Goal: Task Accomplishment & Management: Use online tool/utility

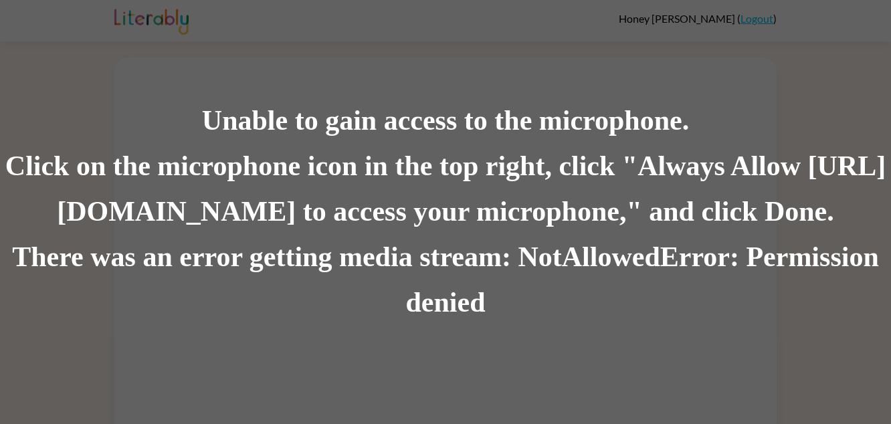
click at [430, 45] on div "Unable to gain access to the microphone. Click on the microphone icon in the to…" at bounding box center [445, 212] width 891 height 424
click at [451, 305] on div "There was an error getting media stream: NotAllowedError: Permission denied" at bounding box center [445, 280] width 891 height 91
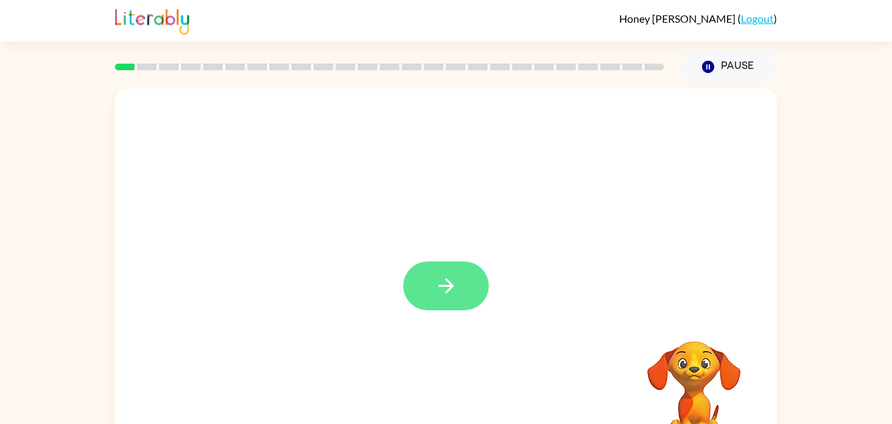
click at [471, 275] on button "button" at bounding box center [446, 286] width 86 height 49
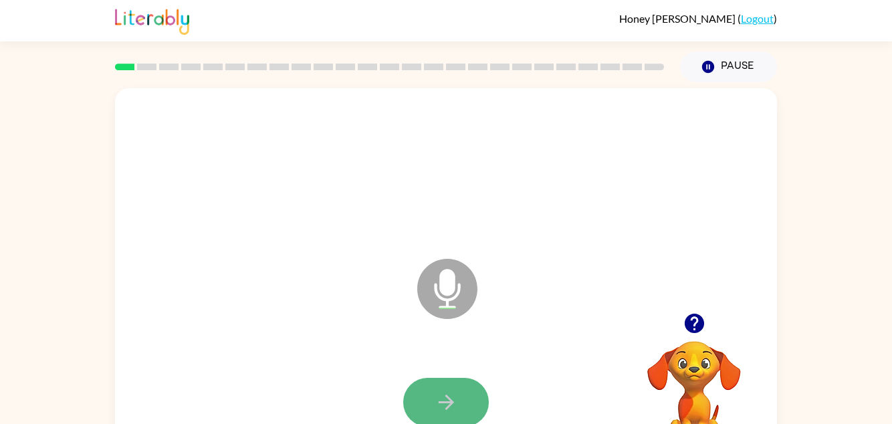
click at [439, 391] on icon "button" at bounding box center [446, 402] width 23 height 23
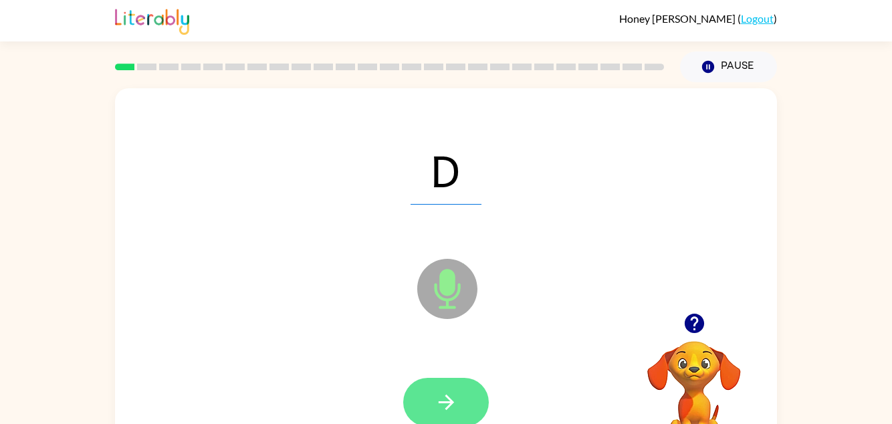
click at [445, 392] on icon "button" at bounding box center [446, 402] width 23 height 23
click at [470, 384] on button "button" at bounding box center [446, 402] width 86 height 49
click at [439, 392] on icon "button" at bounding box center [446, 402] width 23 height 23
click at [454, 384] on button "button" at bounding box center [446, 402] width 86 height 49
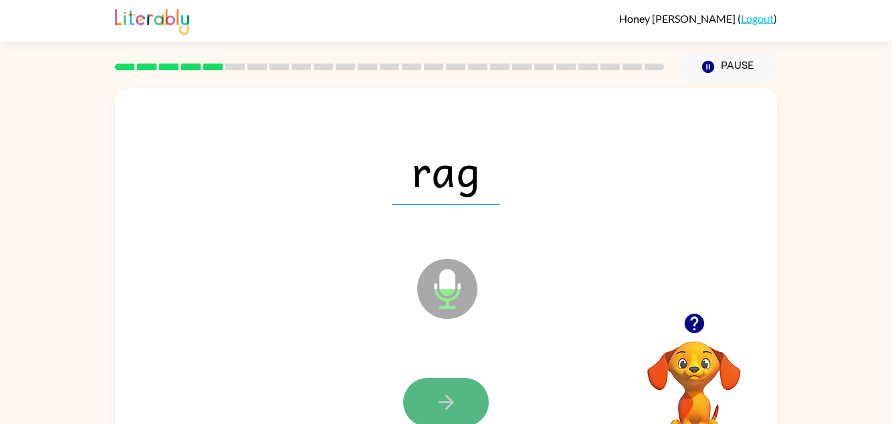
click at [429, 397] on button "button" at bounding box center [446, 402] width 86 height 49
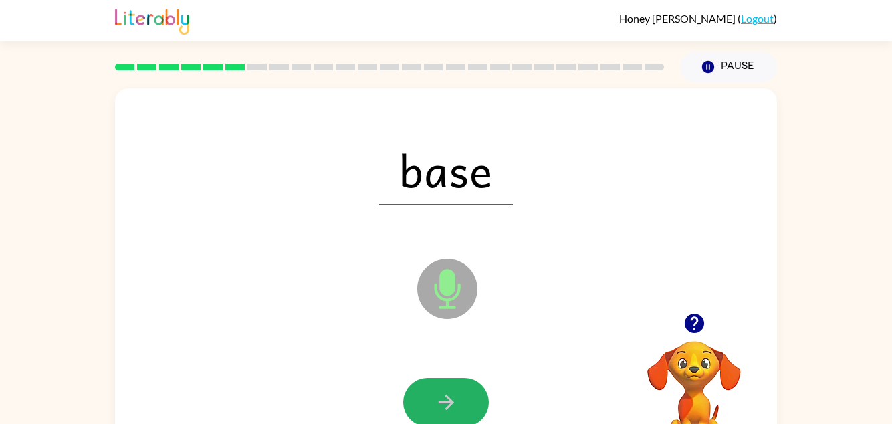
click at [431, 397] on button "button" at bounding box center [446, 402] width 86 height 49
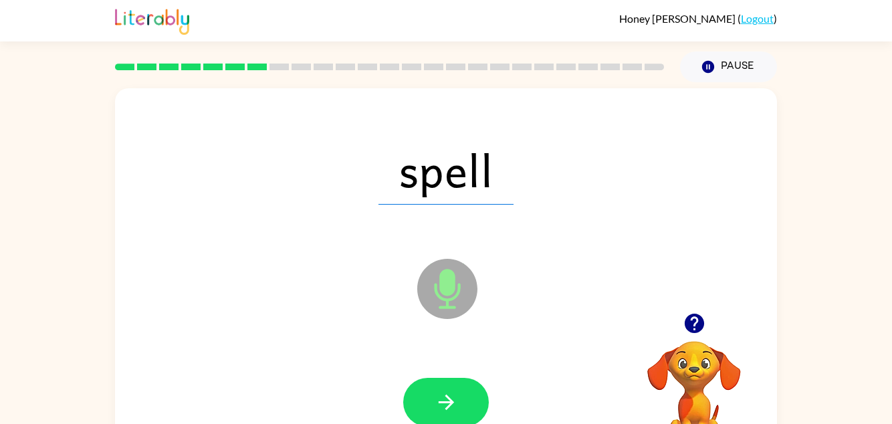
click at [443, 401] on icon "button" at bounding box center [445, 402] width 15 height 15
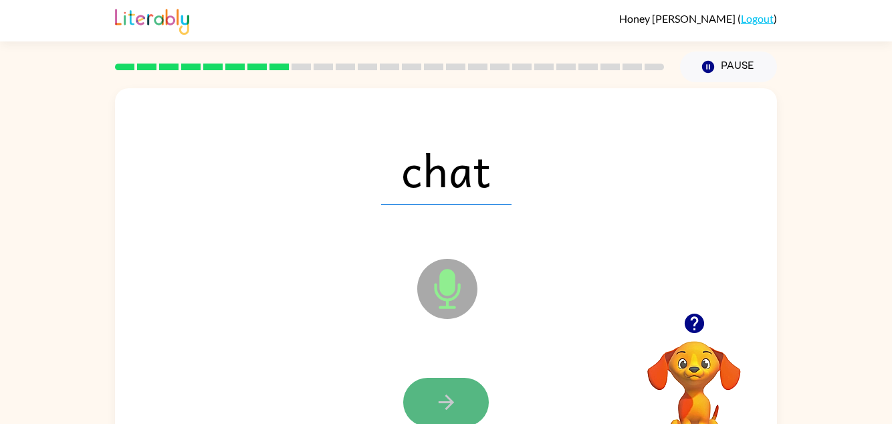
click at [452, 394] on icon "button" at bounding box center [446, 402] width 23 height 23
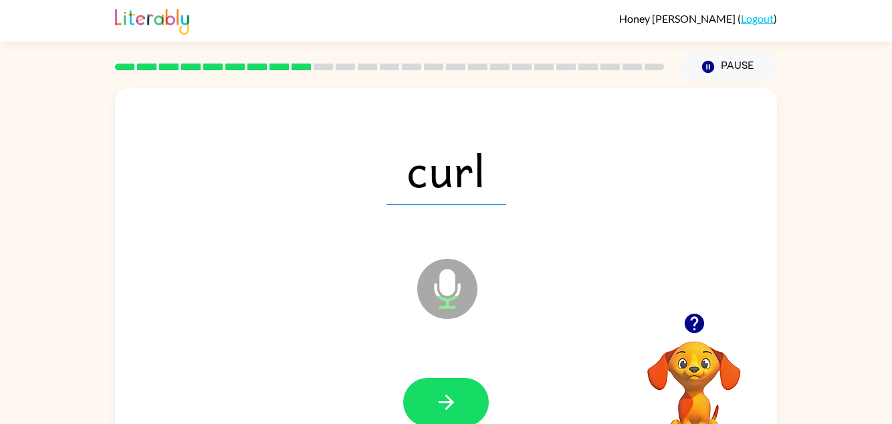
click at [460, 394] on button "button" at bounding box center [446, 402] width 86 height 49
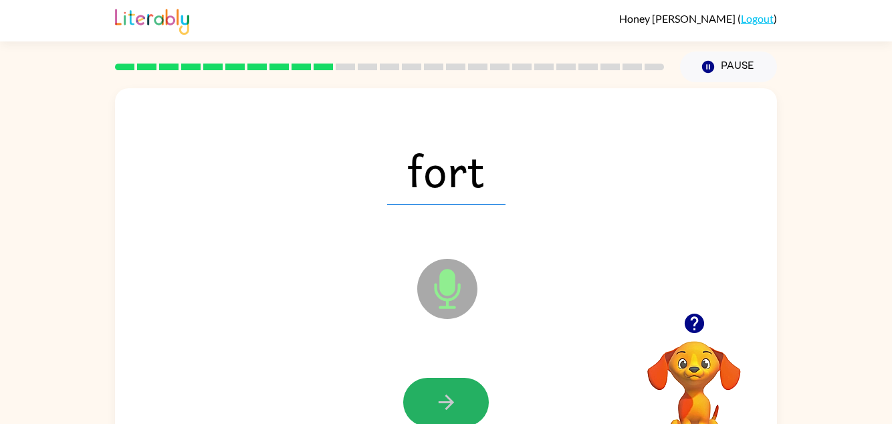
click at [460, 394] on button "button" at bounding box center [446, 402] width 86 height 49
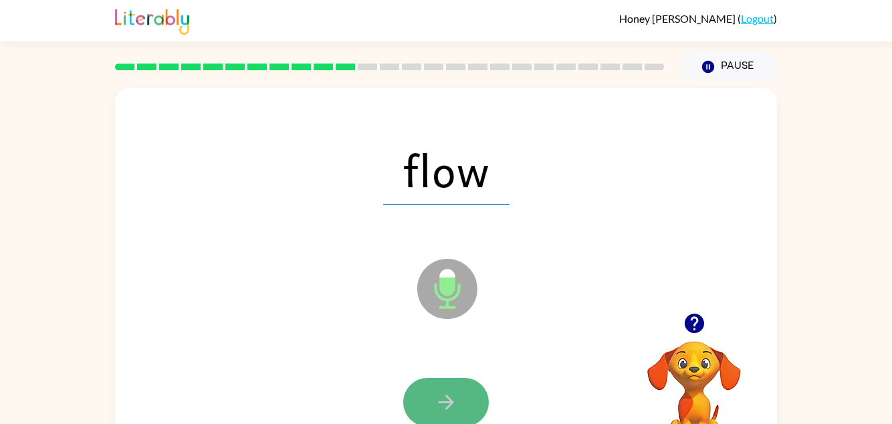
click at [447, 406] on icon "button" at bounding box center [445, 402] width 15 height 15
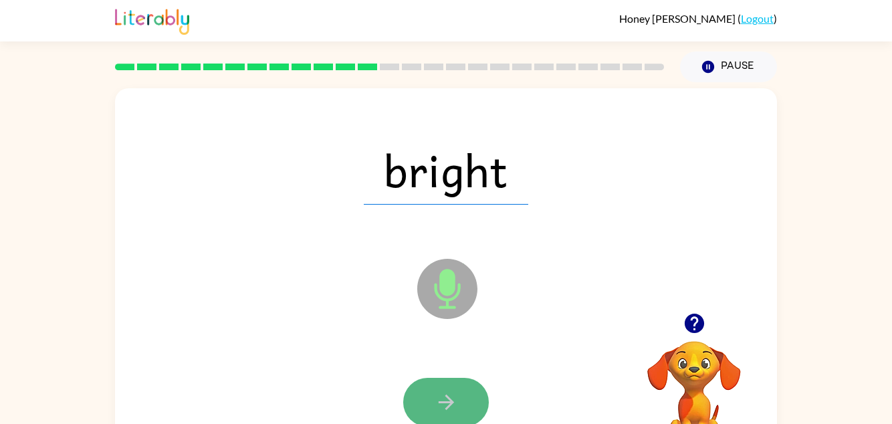
click at [461, 400] on button "button" at bounding box center [446, 402] width 86 height 49
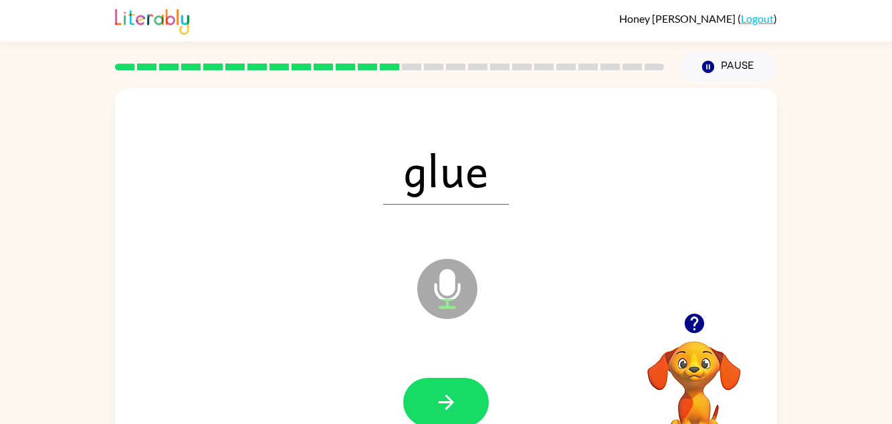
drag, startPoint x: 461, startPoint y: 400, endPoint x: 362, endPoint y: 387, distance: 99.8
click at [362, 387] on div at bounding box center [445, 403] width 635 height 110
click at [450, 391] on icon "button" at bounding box center [446, 402] width 23 height 23
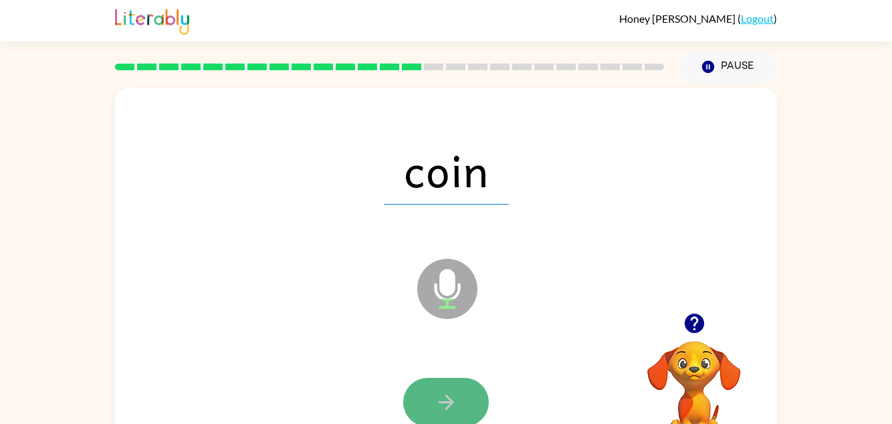
click at [443, 388] on button "button" at bounding box center [446, 402] width 86 height 49
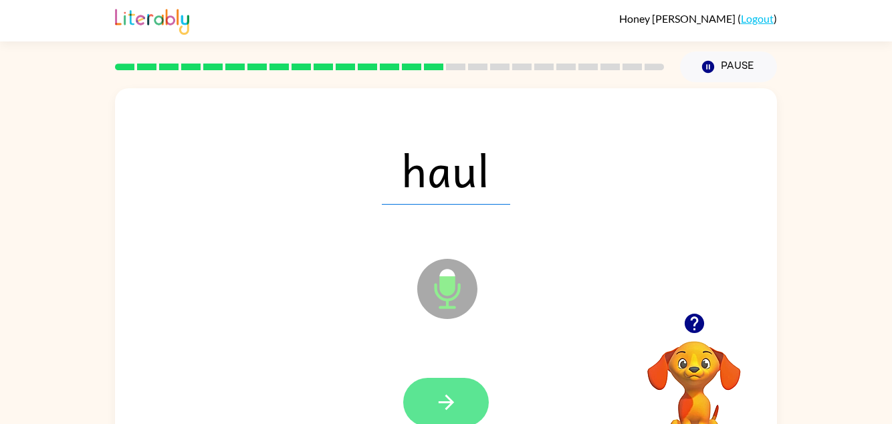
click at [450, 396] on icon "button" at bounding box center [446, 402] width 23 height 23
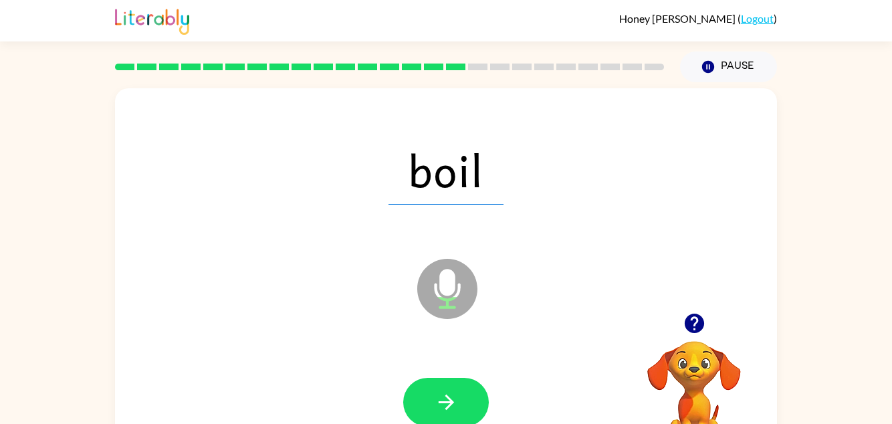
click at [450, 396] on icon "button" at bounding box center [446, 402] width 23 height 23
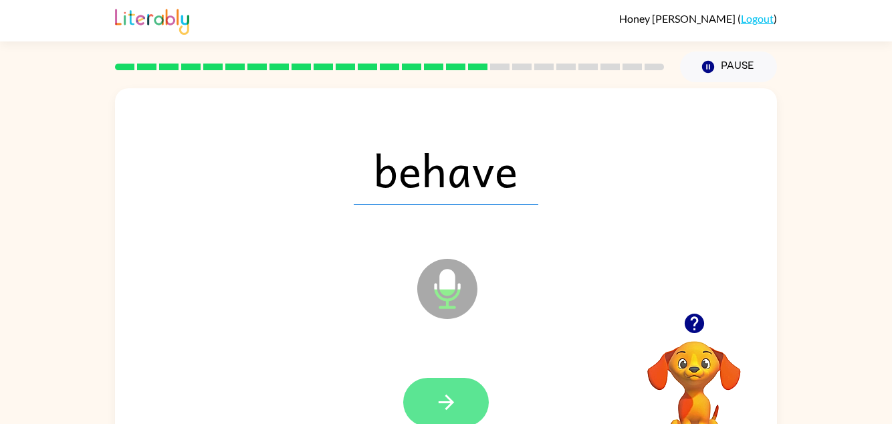
click at [437, 399] on icon "button" at bounding box center [446, 402] width 23 height 23
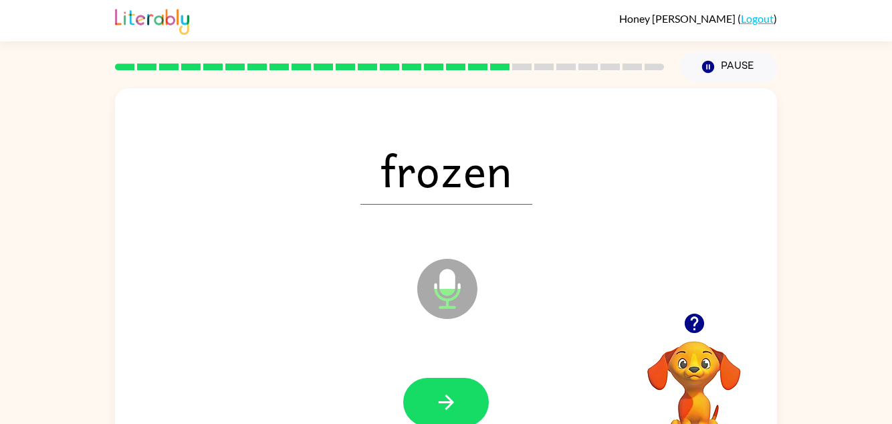
click at [437, 399] on icon "button" at bounding box center [446, 402] width 23 height 23
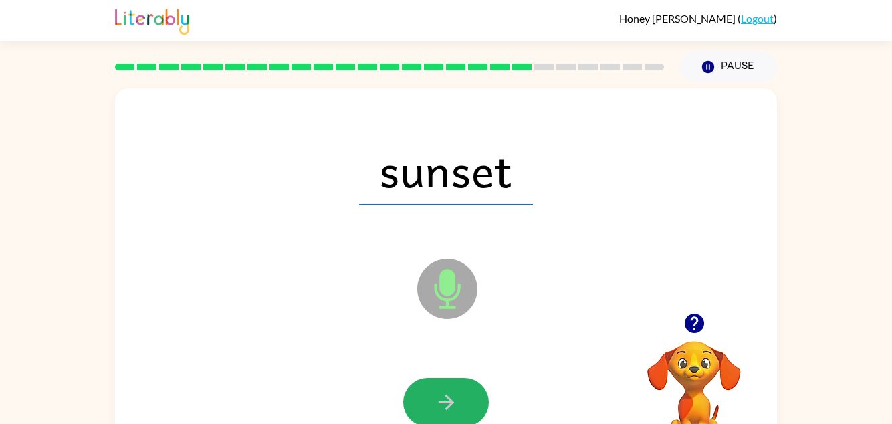
click at [437, 399] on icon "button" at bounding box center [446, 402] width 23 height 23
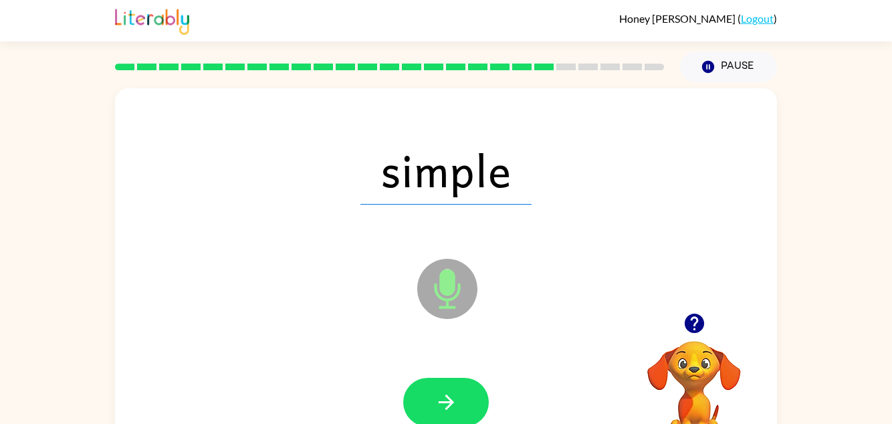
click at [437, 399] on icon "button" at bounding box center [446, 402] width 23 height 23
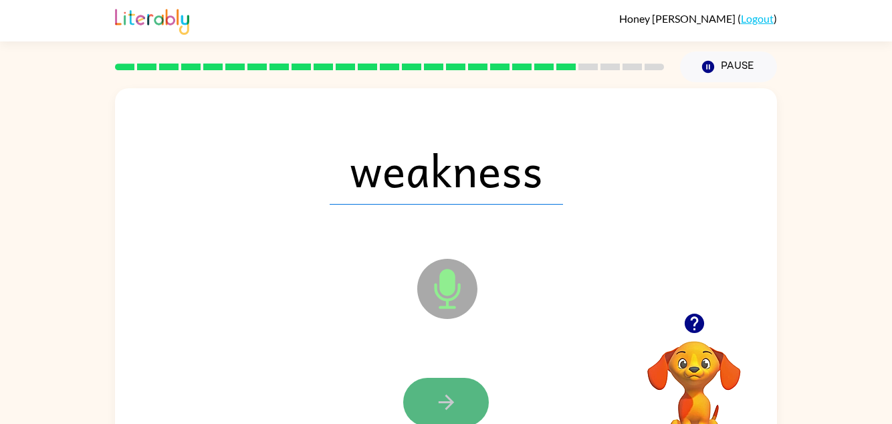
click at [433, 399] on button "button" at bounding box center [446, 402] width 86 height 49
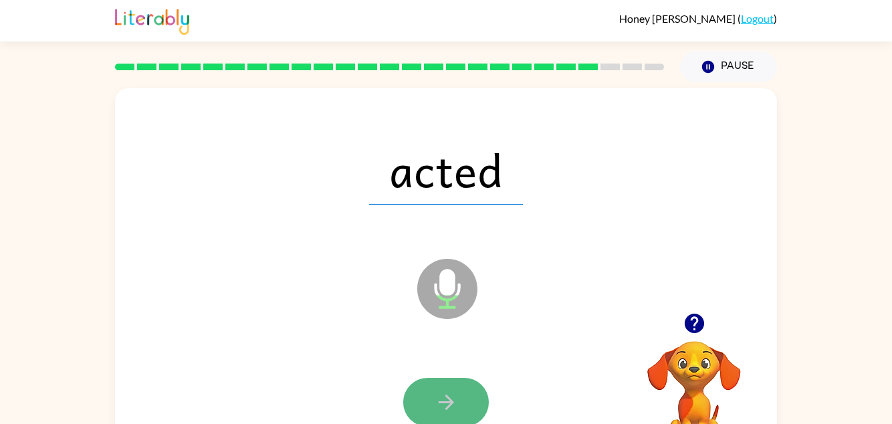
drag, startPoint x: 443, startPoint y: 399, endPoint x: 417, endPoint y: 399, distance: 26.1
click at [417, 399] on button "button" at bounding box center [446, 402] width 86 height 49
click at [425, 399] on div at bounding box center [446, 402] width 86 height 49
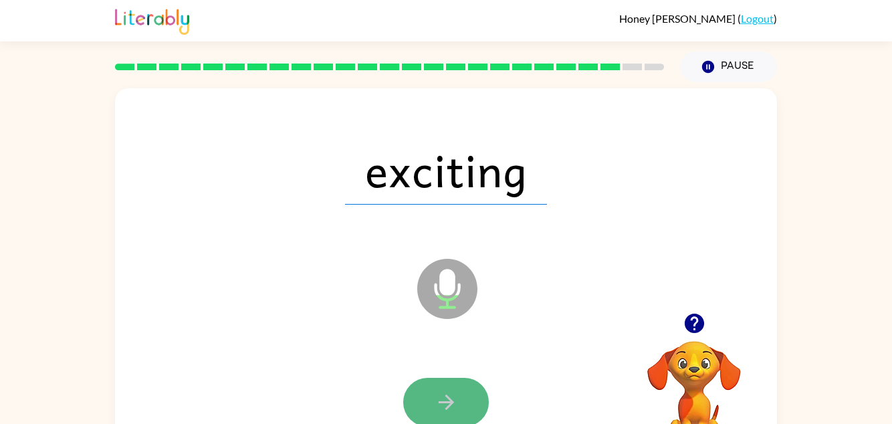
drag, startPoint x: 445, startPoint y: 396, endPoint x: 444, endPoint y: 407, distance: 10.8
drag, startPoint x: 444, startPoint y: 407, endPoint x: 431, endPoint y: 403, distance: 13.8
click at [431, 403] on button "button" at bounding box center [446, 402] width 86 height 49
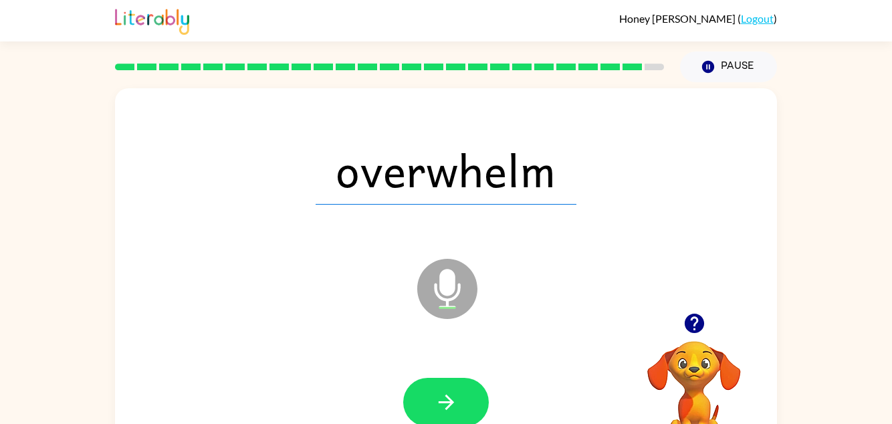
click at [334, 380] on div at bounding box center [445, 403] width 635 height 110
click at [344, 376] on div at bounding box center [445, 403] width 635 height 110
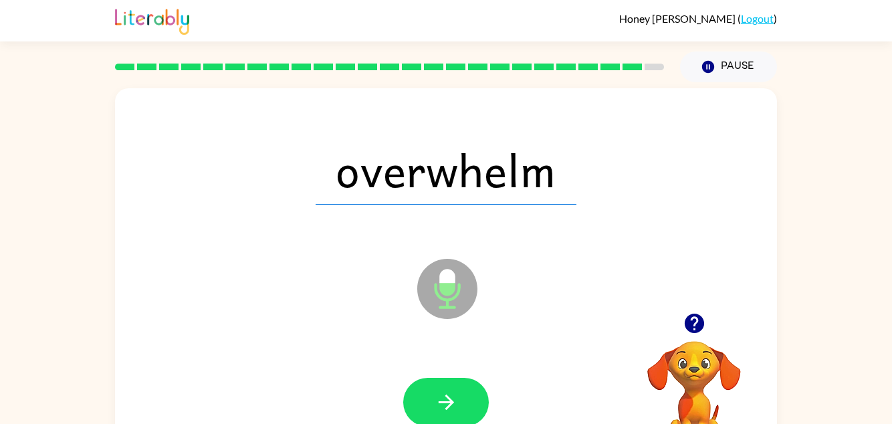
click at [344, 376] on div at bounding box center [445, 403] width 635 height 110
click at [435, 395] on icon "button" at bounding box center [446, 402] width 23 height 23
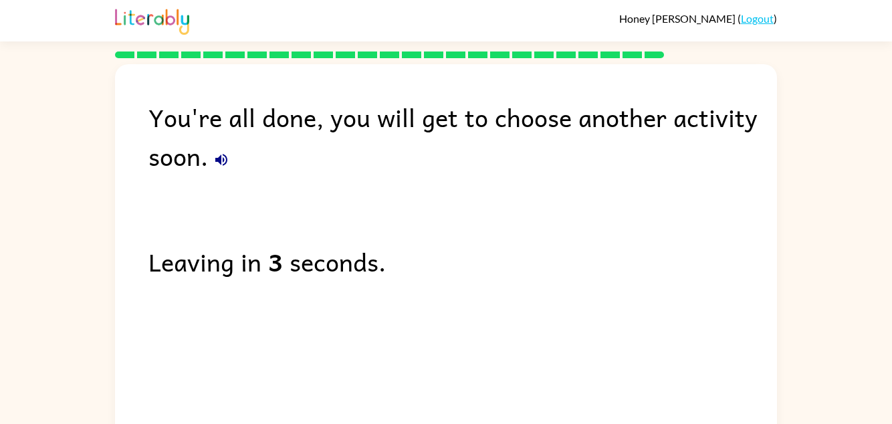
click at [217, 152] on icon "button" at bounding box center [221, 160] width 16 height 16
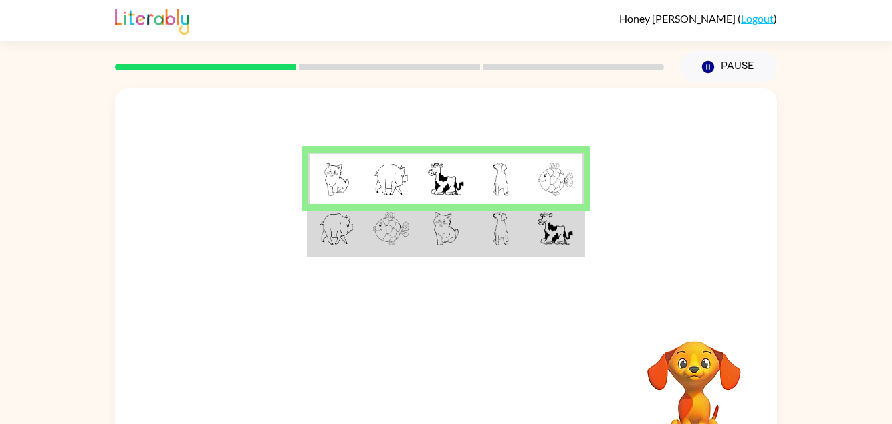
click at [493, 239] on img at bounding box center [501, 228] width 16 height 33
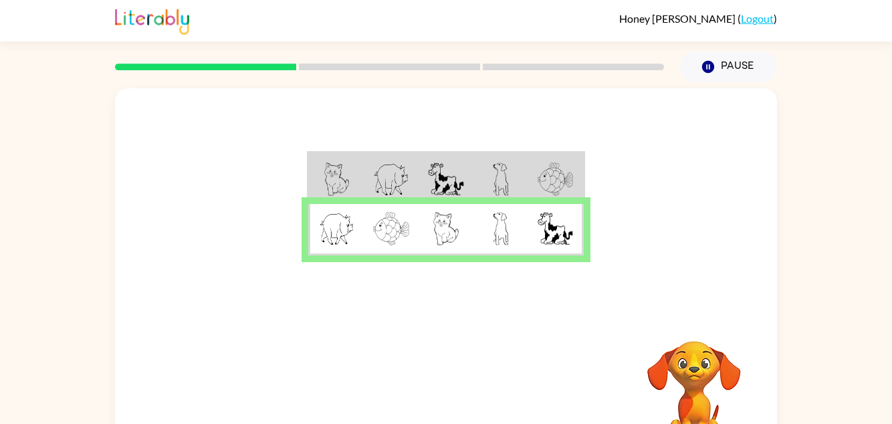
click at [546, 211] on td at bounding box center [555, 229] width 55 height 51
click at [429, 397] on button "button" at bounding box center [446, 395] width 86 height 49
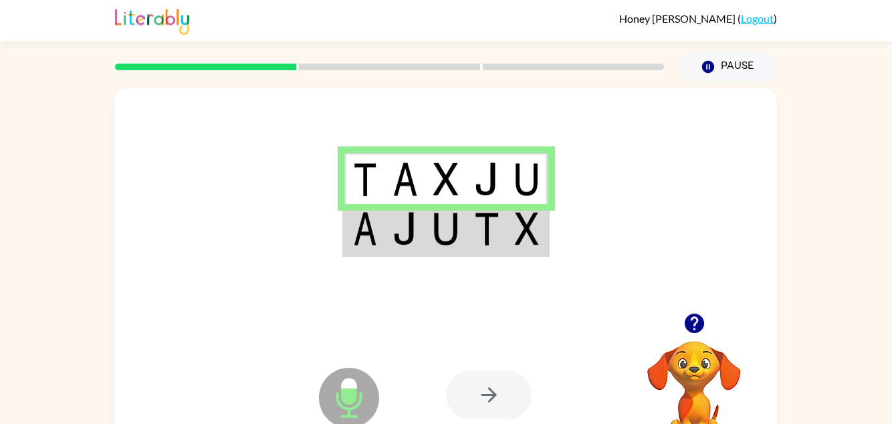
drag, startPoint x: 437, startPoint y: 227, endPoint x: 237, endPoint y: 309, distance: 215.4
click at [237, 309] on div at bounding box center [446, 200] width 662 height 225
click at [415, 236] on img at bounding box center [405, 228] width 25 height 33
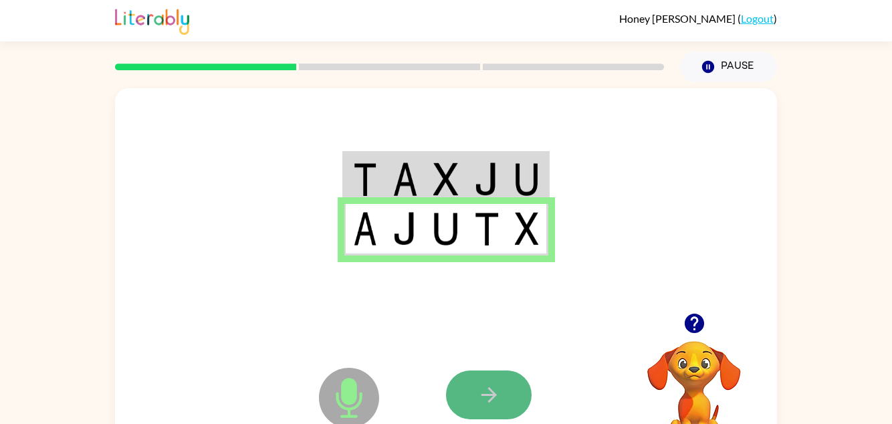
click at [476, 391] on button "button" at bounding box center [489, 395] width 86 height 49
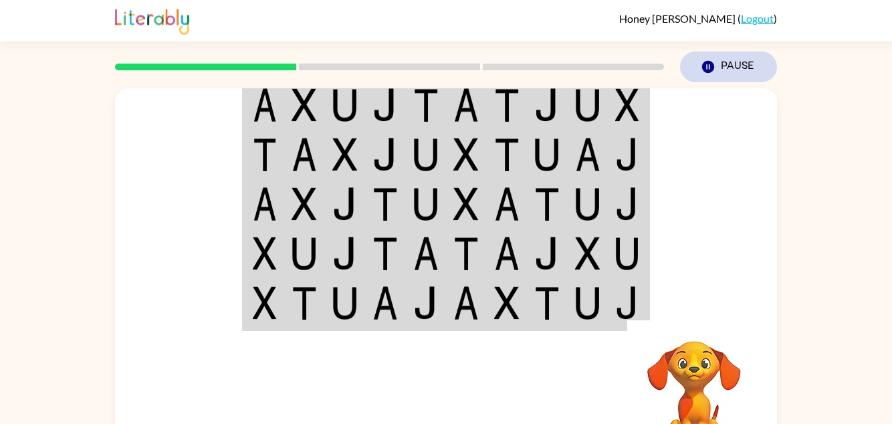
click at [739, 66] on button "Pause Pause" at bounding box center [728, 66] width 97 height 31
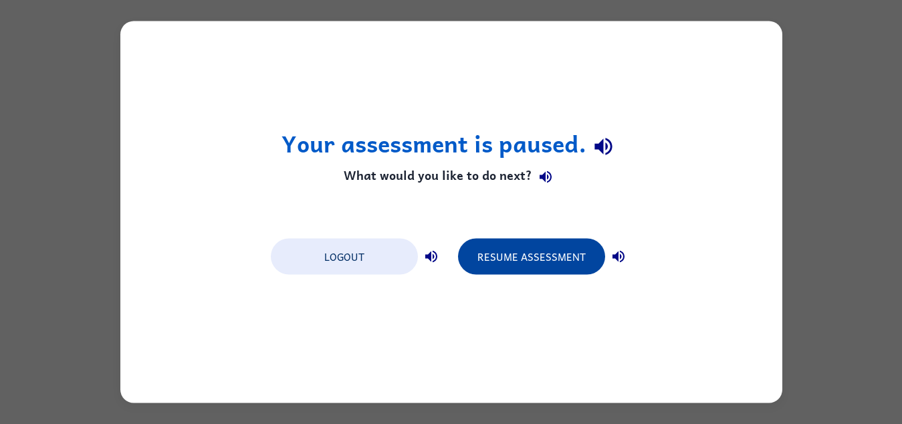
click at [553, 272] on button "Resume Assessment" at bounding box center [531, 257] width 147 height 36
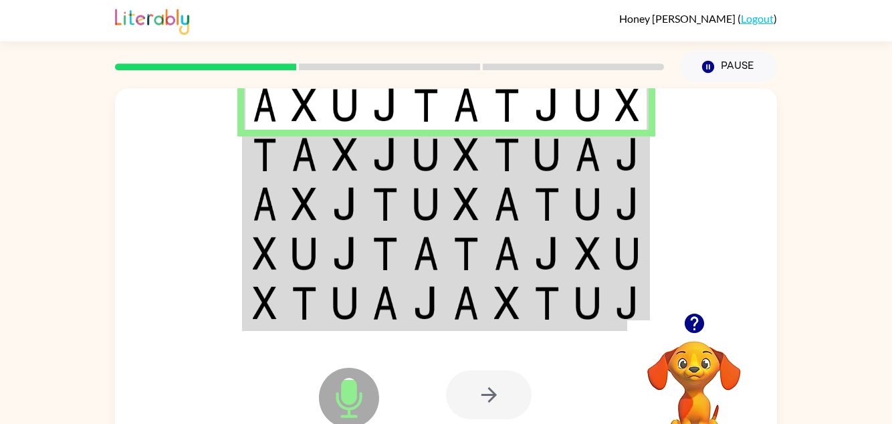
click at [338, 141] on img at bounding box center [344, 154] width 25 height 33
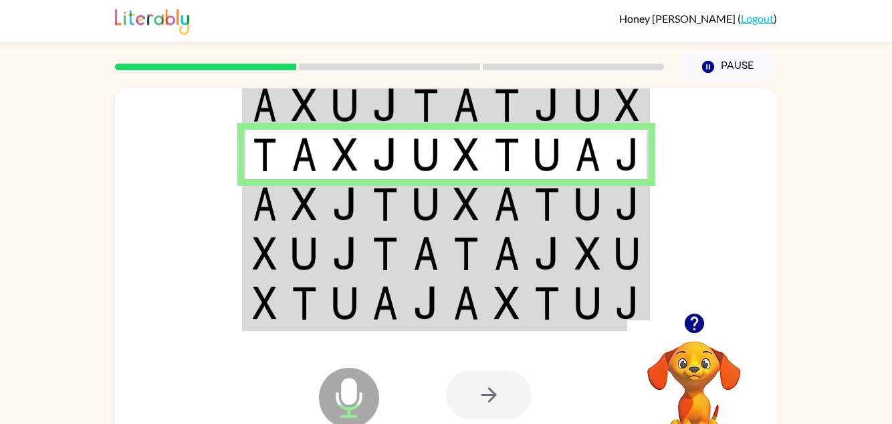
click at [341, 206] on img at bounding box center [344, 203] width 25 height 33
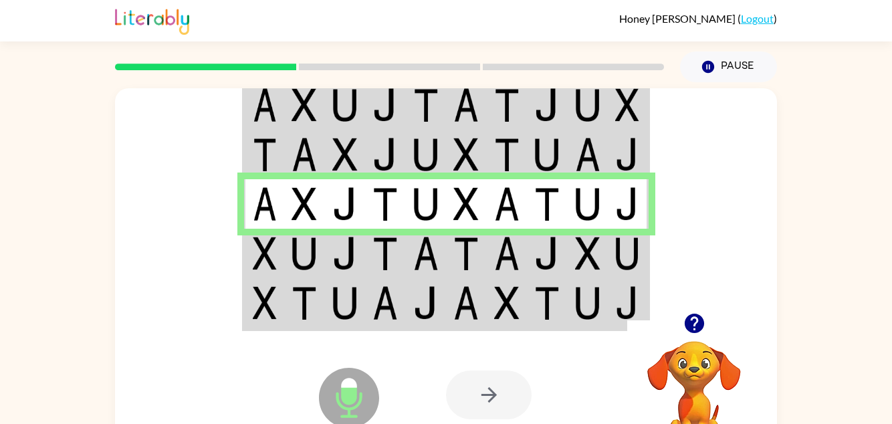
click at [509, 262] on img at bounding box center [506, 253] width 25 height 33
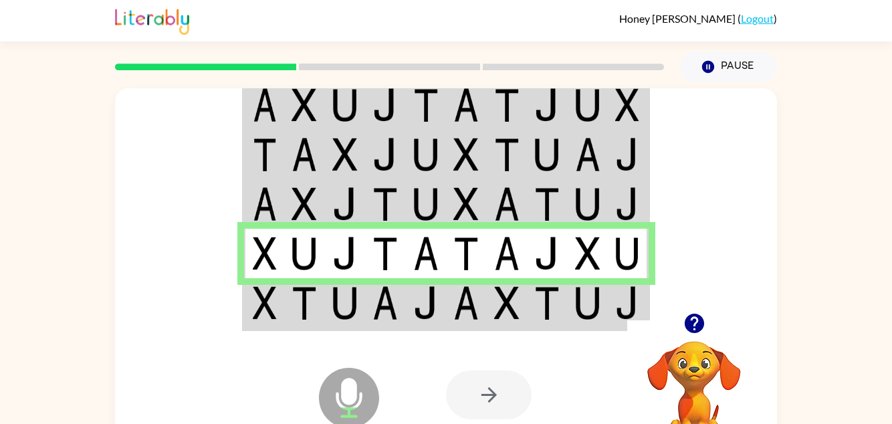
click at [396, 298] on img at bounding box center [385, 302] width 25 height 33
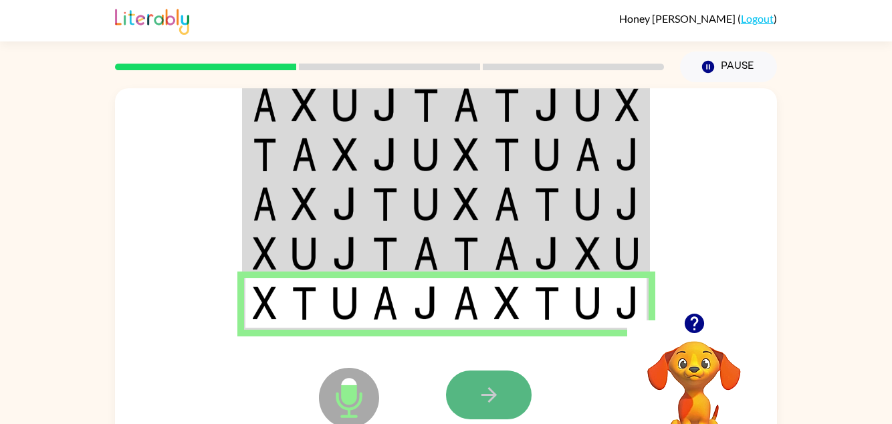
click at [465, 382] on button "button" at bounding box center [489, 395] width 86 height 49
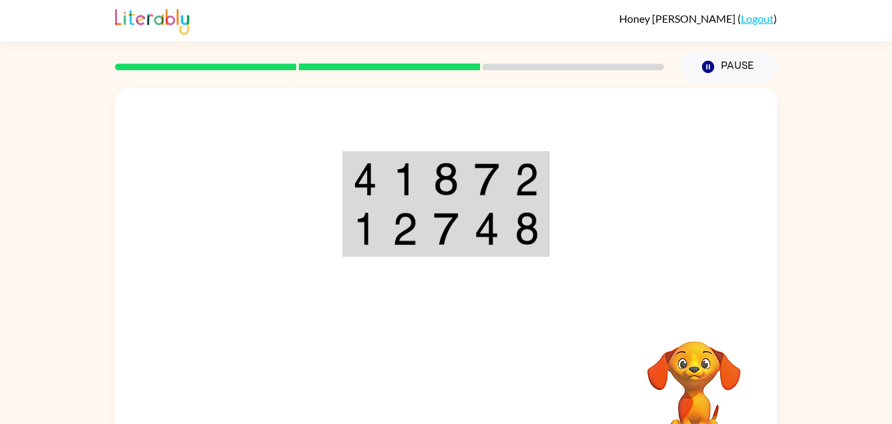
click at [443, 167] on img at bounding box center [445, 179] width 25 height 33
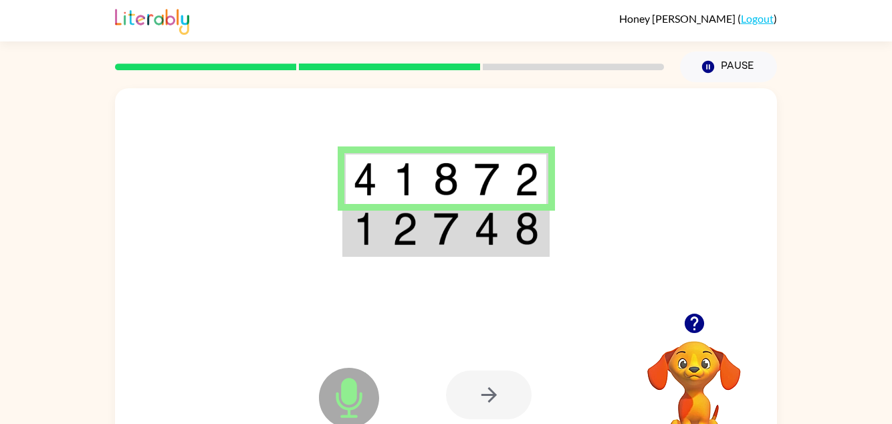
click at [365, 237] on img at bounding box center [365, 228] width 24 height 33
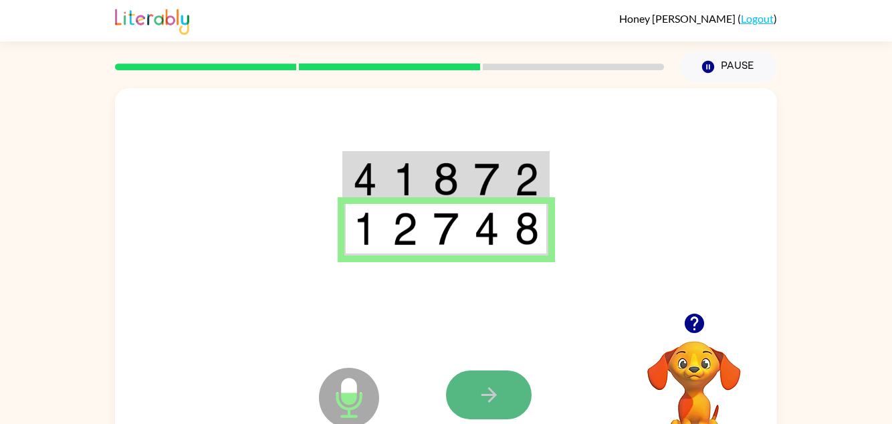
click at [511, 389] on button "button" at bounding box center [489, 395] width 86 height 49
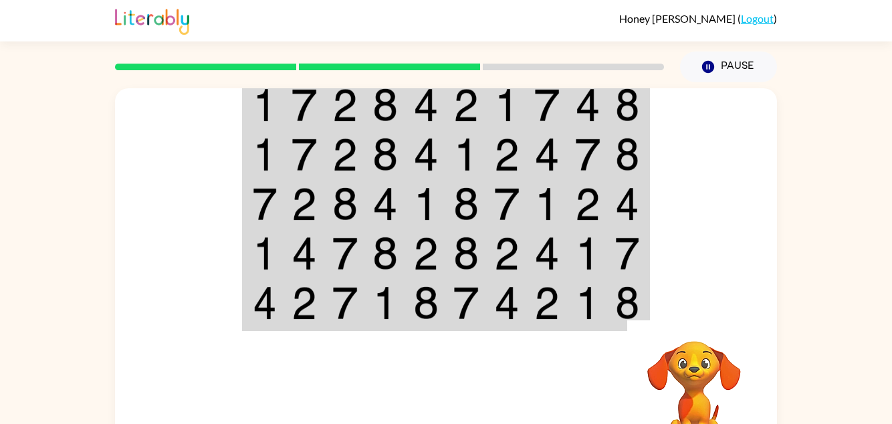
click at [511, 389] on div at bounding box center [544, 395] width 197 height 150
drag, startPoint x: 661, startPoint y: 349, endPoint x: 710, endPoint y: 217, distance: 140.7
click at [704, 223] on div "Your browser must support playing .mp4 files to use Literably. Please try using…" at bounding box center [446, 279] width 662 height 382
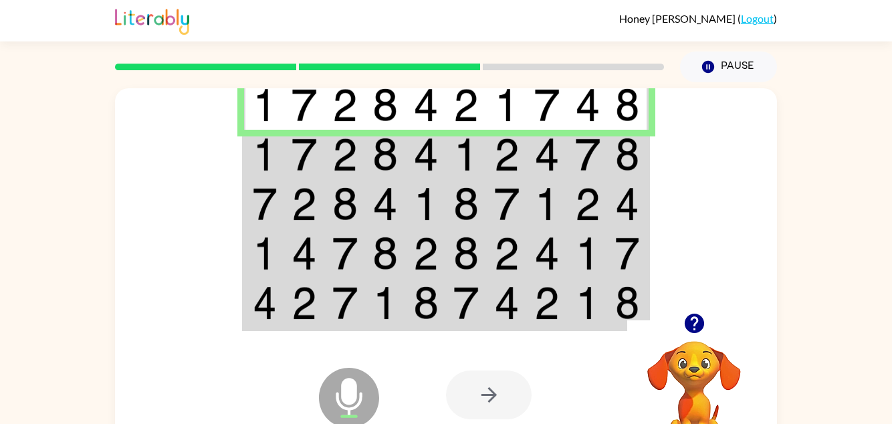
click at [500, 159] on img at bounding box center [506, 154] width 25 height 33
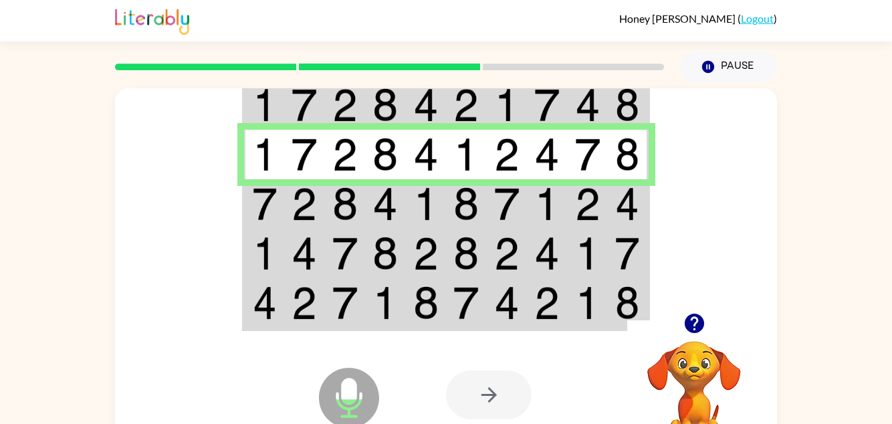
click at [401, 210] on td at bounding box center [385, 203] width 41 height 49
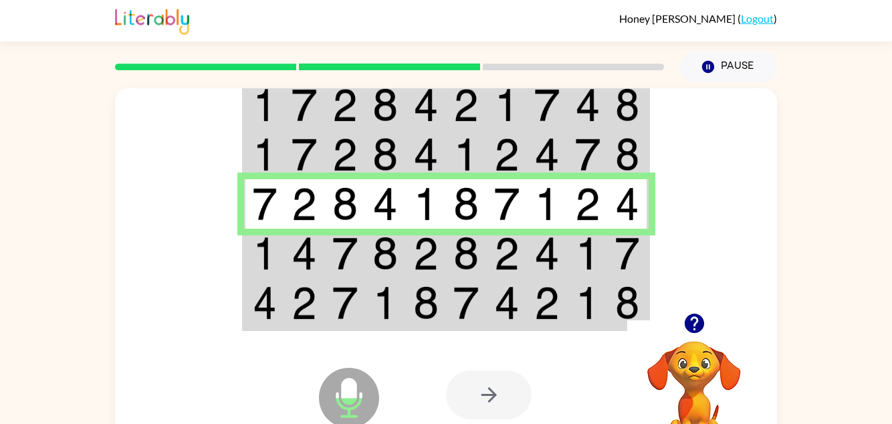
click at [476, 255] on img at bounding box center [465, 253] width 25 height 33
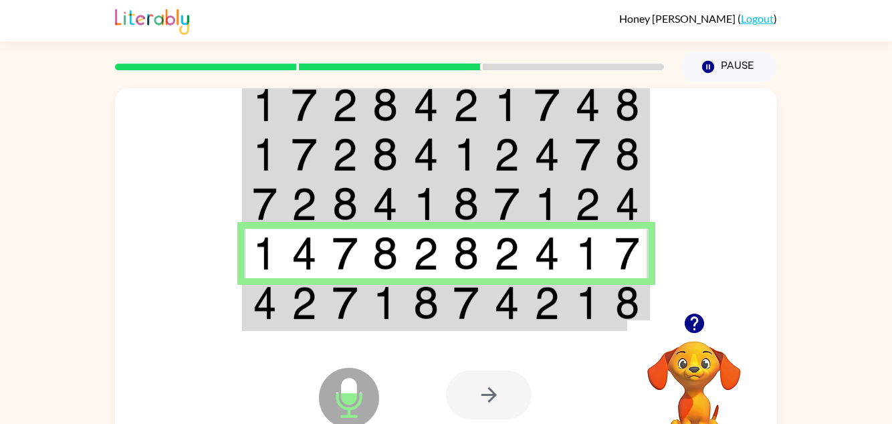
click at [259, 293] on img at bounding box center [265, 302] width 24 height 33
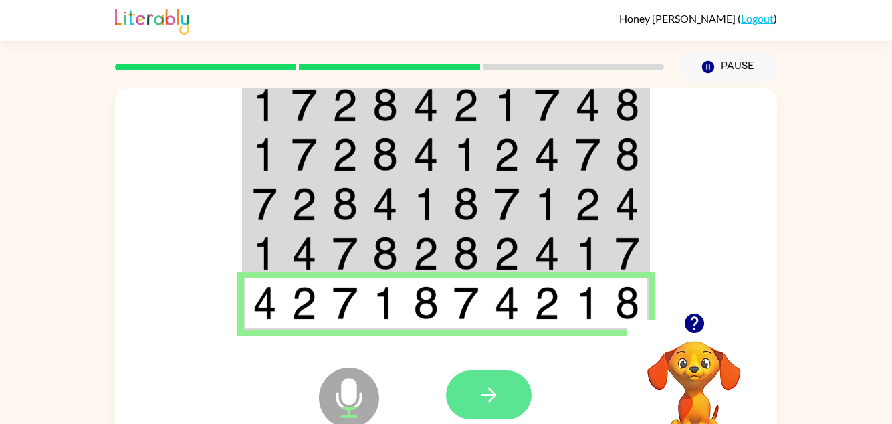
click at [493, 381] on button "button" at bounding box center [489, 395] width 86 height 49
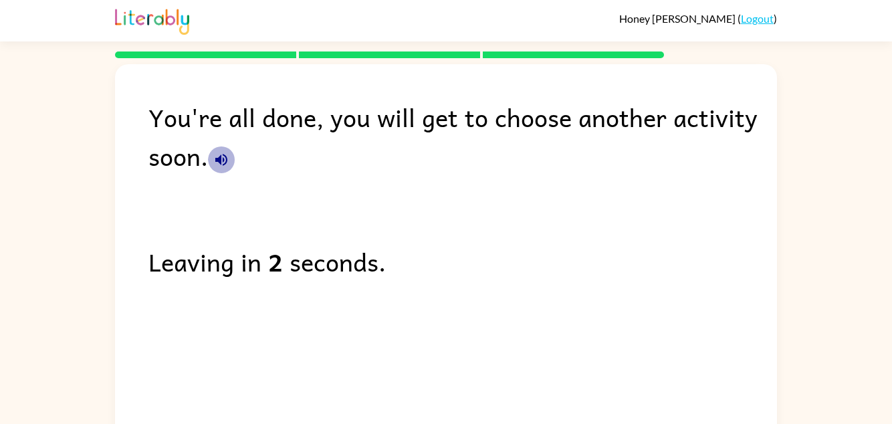
click at [216, 157] on icon "button" at bounding box center [221, 160] width 16 height 16
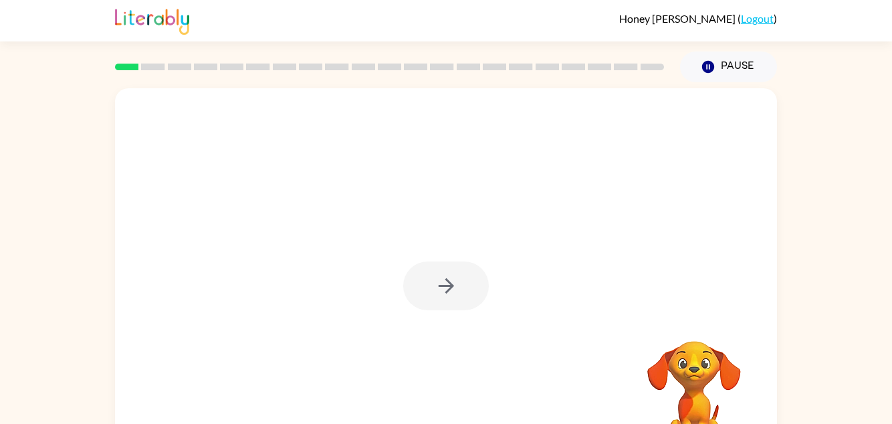
click at [449, 297] on div at bounding box center [446, 286] width 86 height 49
click at [449, 297] on icon "button" at bounding box center [446, 285] width 23 height 23
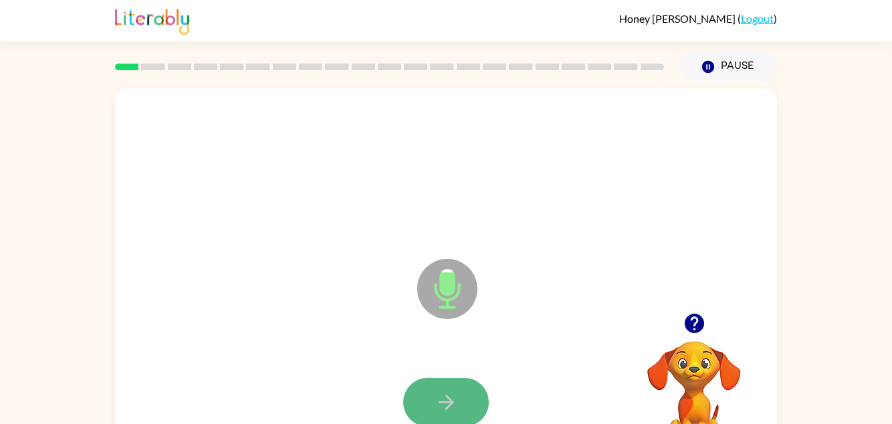
click at [440, 381] on button "button" at bounding box center [446, 402] width 86 height 49
click at [437, 385] on button "button" at bounding box center [446, 402] width 86 height 49
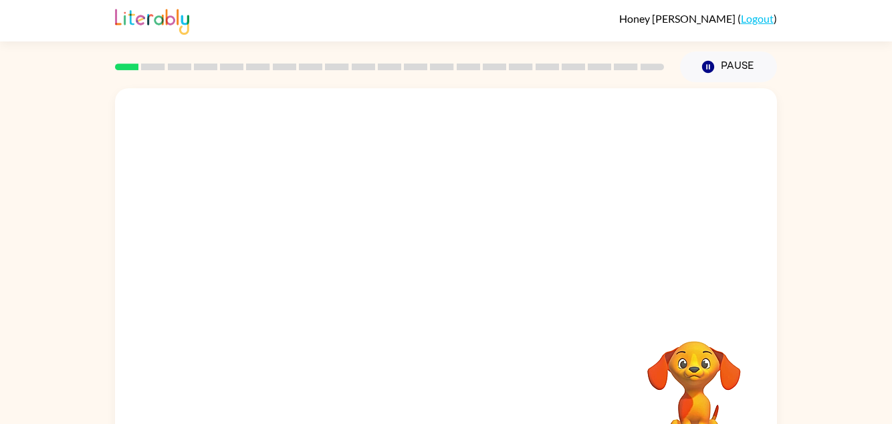
click at [673, 354] on video "Your browser must support playing .mp4 files to use Literably. Please try using…" at bounding box center [694, 387] width 134 height 134
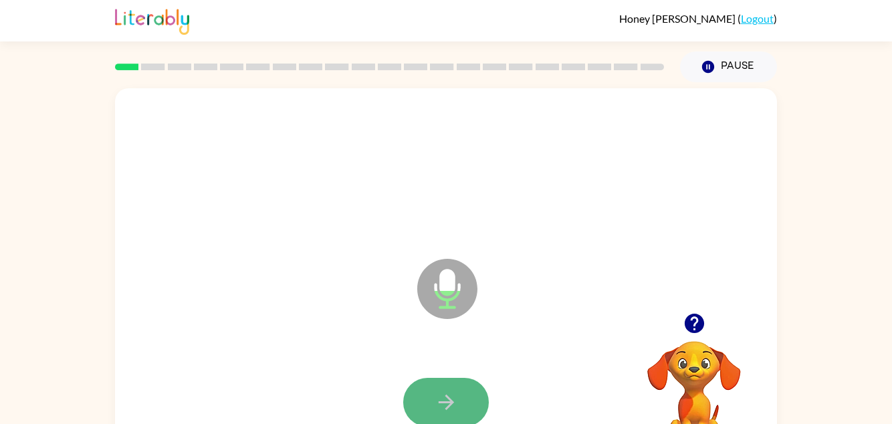
click at [459, 387] on button "button" at bounding box center [446, 402] width 86 height 49
click at [457, 388] on button "button" at bounding box center [446, 402] width 86 height 49
click at [457, 389] on button "button" at bounding box center [446, 402] width 86 height 49
click at [435, 391] on icon "button" at bounding box center [446, 402] width 23 height 23
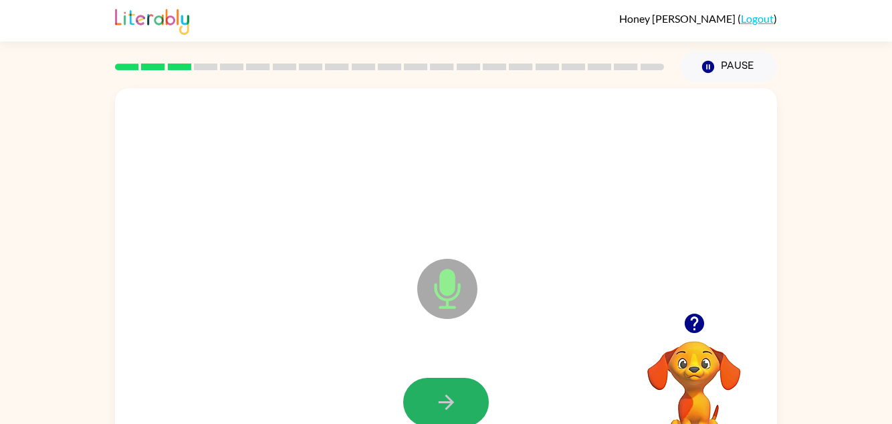
click at [435, 391] on icon "button" at bounding box center [446, 402] width 23 height 23
click at [438, 406] on icon "button" at bounding box center [446, 402] width 23 height 23
click at [435, 411] on icon "button" at bounding box center [446, 402] width 23 height 23
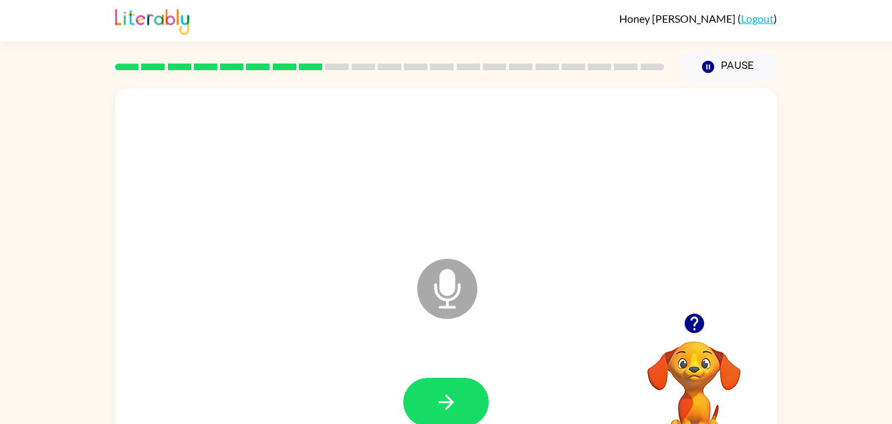
scroll to position [1, 0]
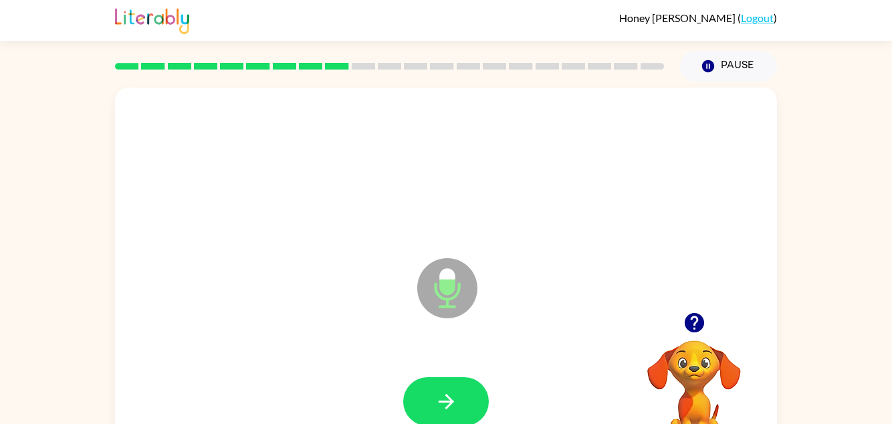
click at [433, 375] on div at bounding box center [445, 402] width 635 height 110
click at [432, 393] on button "button" at bounding box center [446, 401] width 86 height 49
click at [433, 392] on button "button" at bounding box center [446, 401] width 86 height 49
drag, startPoint x: 429, startPoint y: 409, endPoint x: 393, endPoint y: 397, distance: 37.9
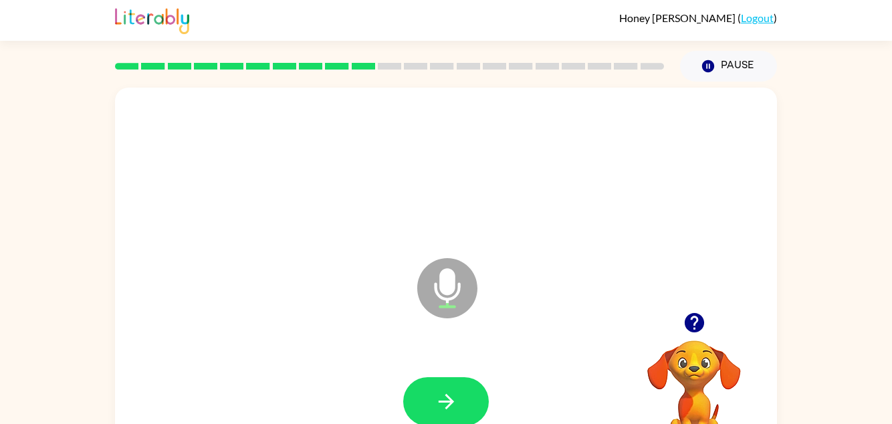
click at [393, 397] on div at bounding box center [445, 402] width 635 height 110
click at [431, 404] on button "button" at bounding box center [446, 401] width 86 height 49
click at [452, 391] on icon "button" at bounding box center [446, 401] width 23 height 23
click at [450, 397] on icon "button" at bounding box center [446, 401] width 23 height 23
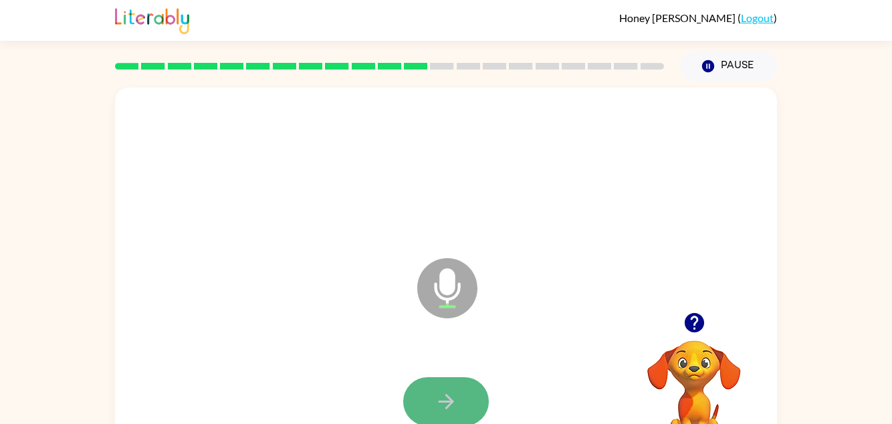
click at [449, 377] on button "button" at bounding box center [446, 401] width 86 height 49
click at [445, 394] on icon "button" at bounding box center [446, 401] width 23 height 23
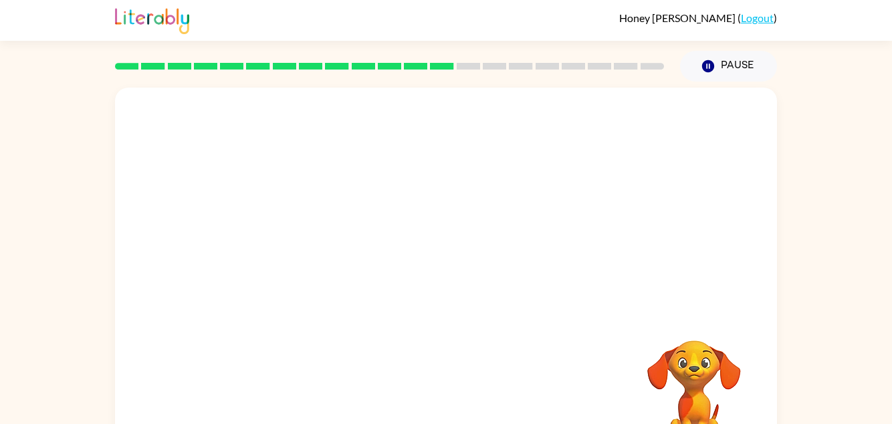
click at [689, 350] on video "Your browser must support playing .mp4 files to use Literably. Please try using…" at bounding box center [694, 387] width 134 height 134
click at [686, 364] on video "Your browser must support playing .mp4 files to use Literably. Please try using…" at bounding box center [694, 387] width 134 height 134
drag, startPoint x: 703, startPoint y: 353, endPoint x: 778, endPoint y: 354, distance: 74.9
click at [777, 354] on div "Your browser must support playing .mp4 files to use Literably. Please try using…" at bounding box center [446, 276] width 892 height 388
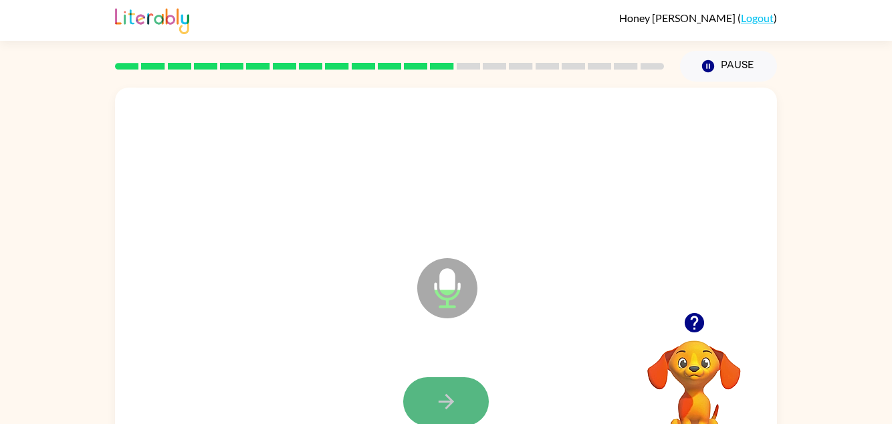
click at [453, 388] on button "button" at bounding box center [446, 401] width 86 height 49
click at [440, 400] on icon "button" at bounding box center [446, 401] width 23 height 23
click at [443, 402] on icon "button" at bounding box center [445, 401] width 15 height 15
drag, startPoint x: 443, startPoint y: 402, endPoint x: 379, endPoint y: 370, distance: 71.8
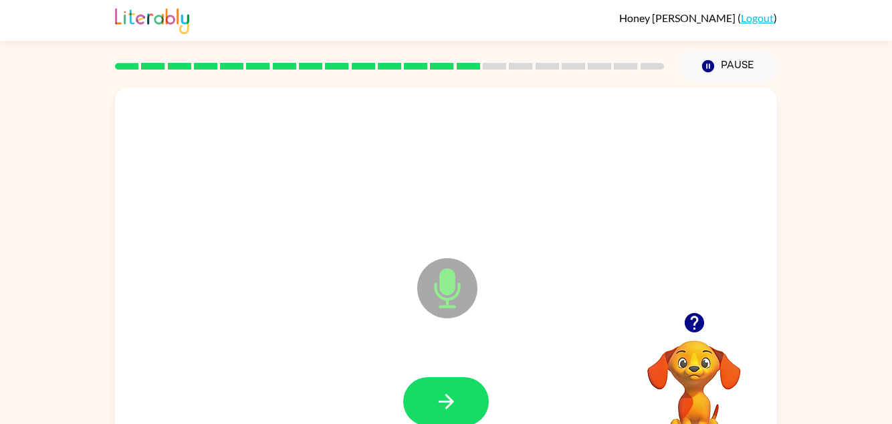
click at [379, 370] on div at bounding box center [445, 402] width 635 height 110
click at [421, 382] on button "button" at bounding box center [446, 401] width 86 height 49
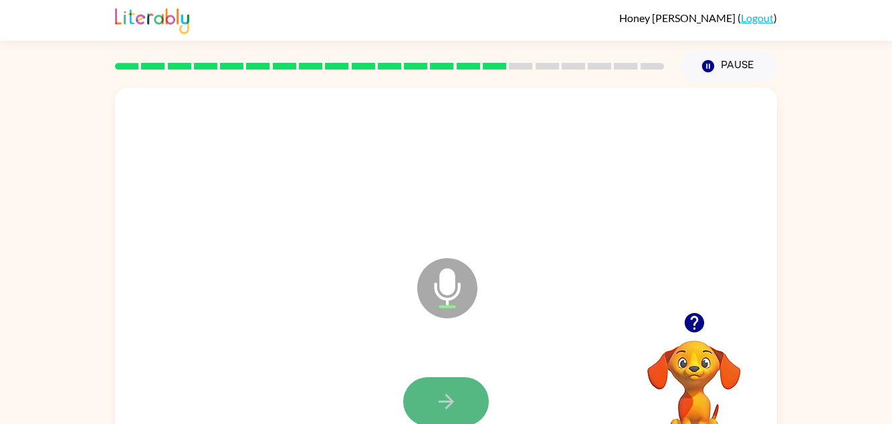
click at [429, 387] on button "button" at bounding box center [446, 401] width 86 height 49
click at [455, 390] on icon "button" at bounding box center [446, 401] width 23 height 23
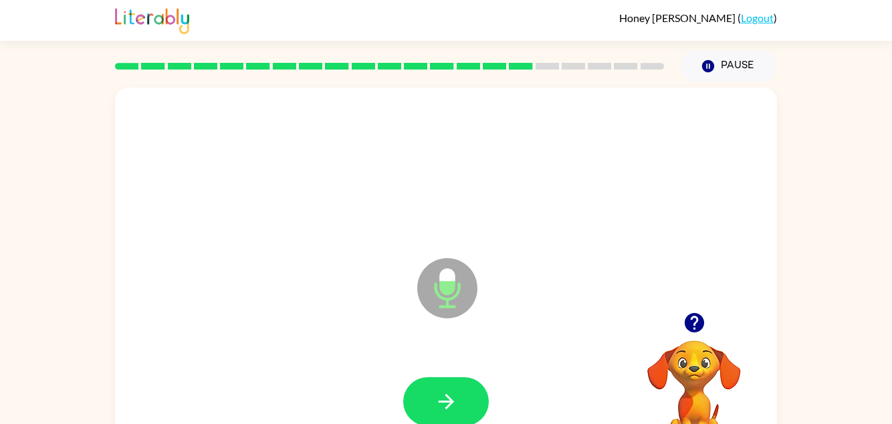
drag, startPoint x: 435, startPoint y: 398, endPoint x: 428, endPoint y: 403, distance: 8.7
click at [428, 403] on button "button" at bounding box center [446, 401] width 86 height 49
click at [443, 399] on icon "button" at bounding box center [446, 401] width 23 height 23
drag, startPoint x: 443, startPoint y: 396, endPoint x: 417, endPoint y: 413, distance: 31.0
click at [417, 413] on button "button" at bounding box center [446, 401] width 86 height 49
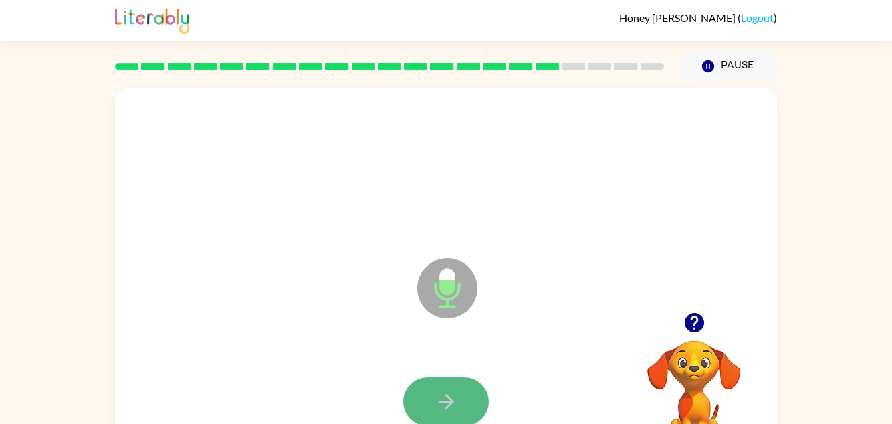
click at [451, 397] on icon "button" at bounding box center [446, 401] width 23 height 23
click at [439, 396] on icon "button" at bounding box center [446, 401] width 23 height 23
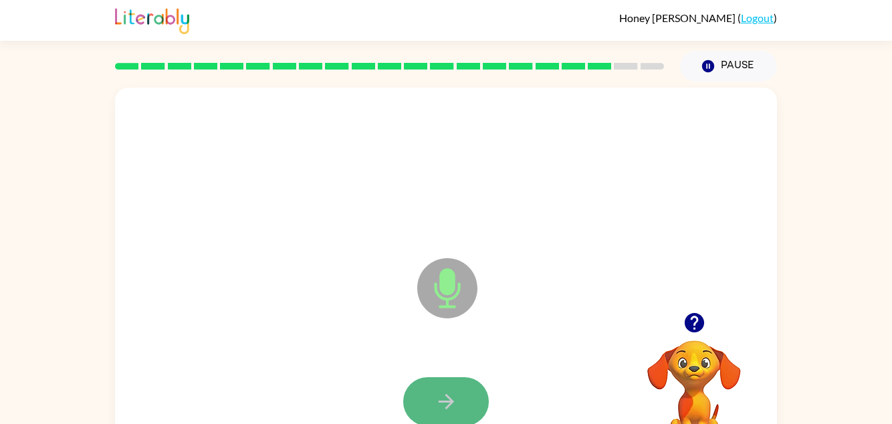
click at [443, 393] on icon "button" at bounding box center [446, 401] width 23 height 23
click at [441, 393] on icon "button" at bounding box center [446, 401] width 23 height 23
